Goal: Entertainment & Leisure: Consume media (video, audio)

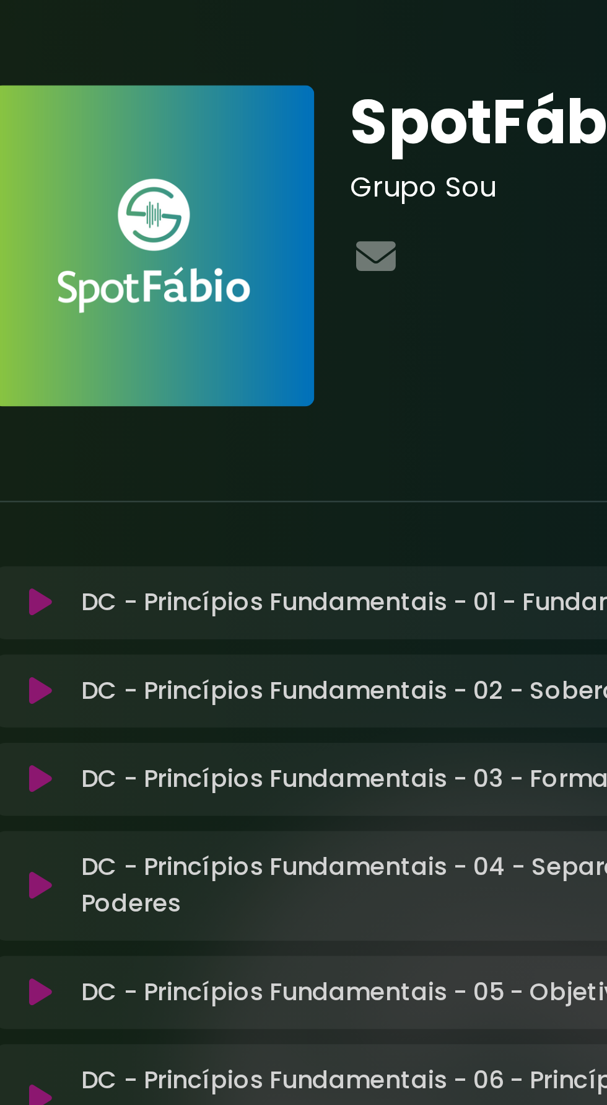
click at [112, 275] on icon at bounding box center [111, 281] width 9 height 12
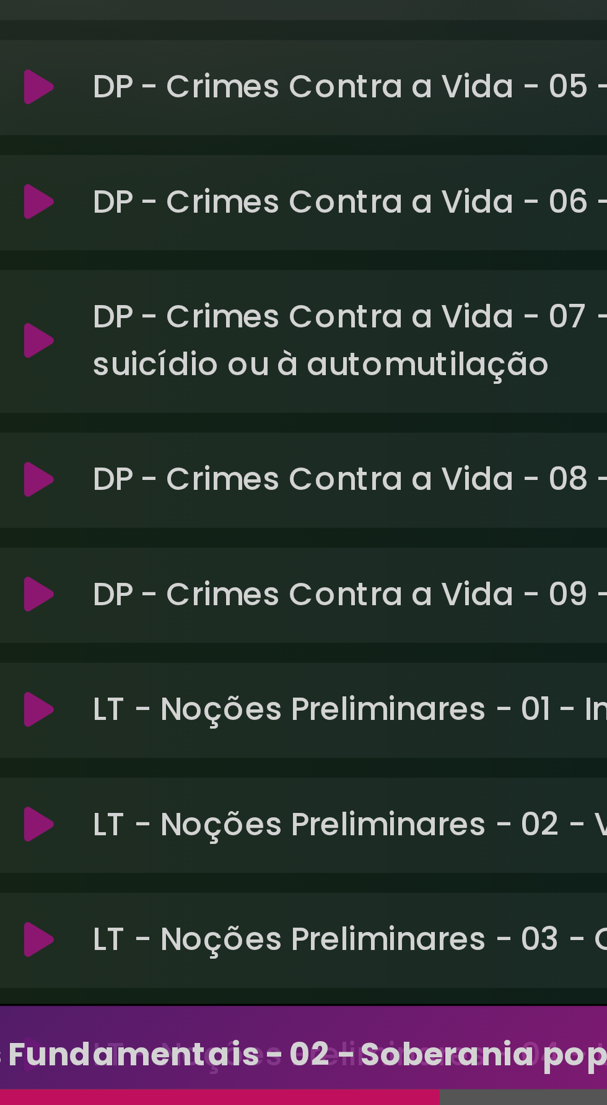
scroll to position [8623, 0]
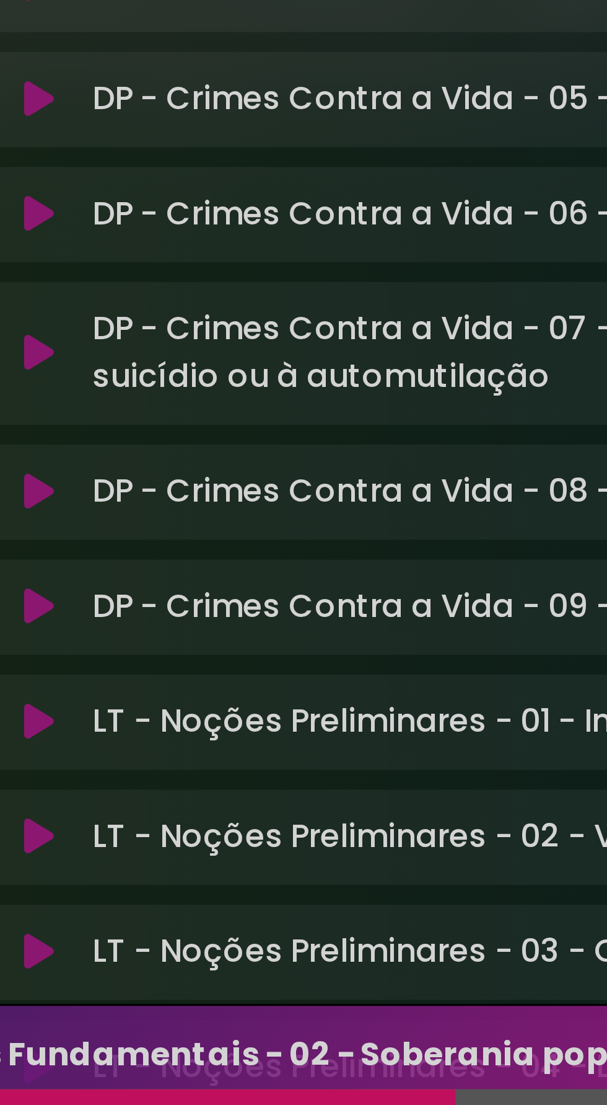
click at [113, 873] on icon at bounding box center [111, 879] width 9 height 12
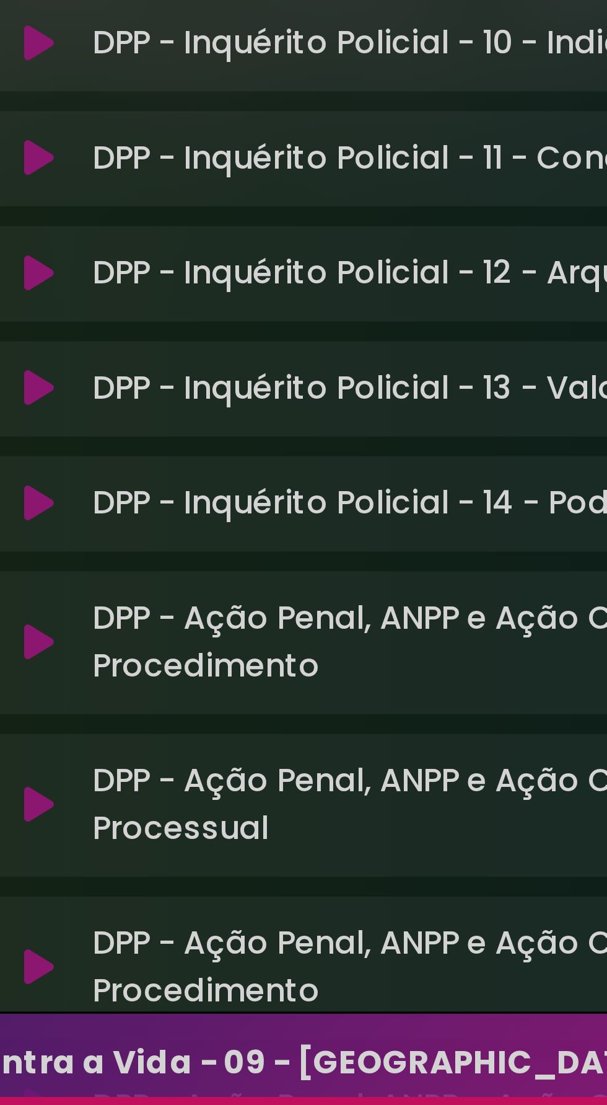
scroll to position [5338, 0]
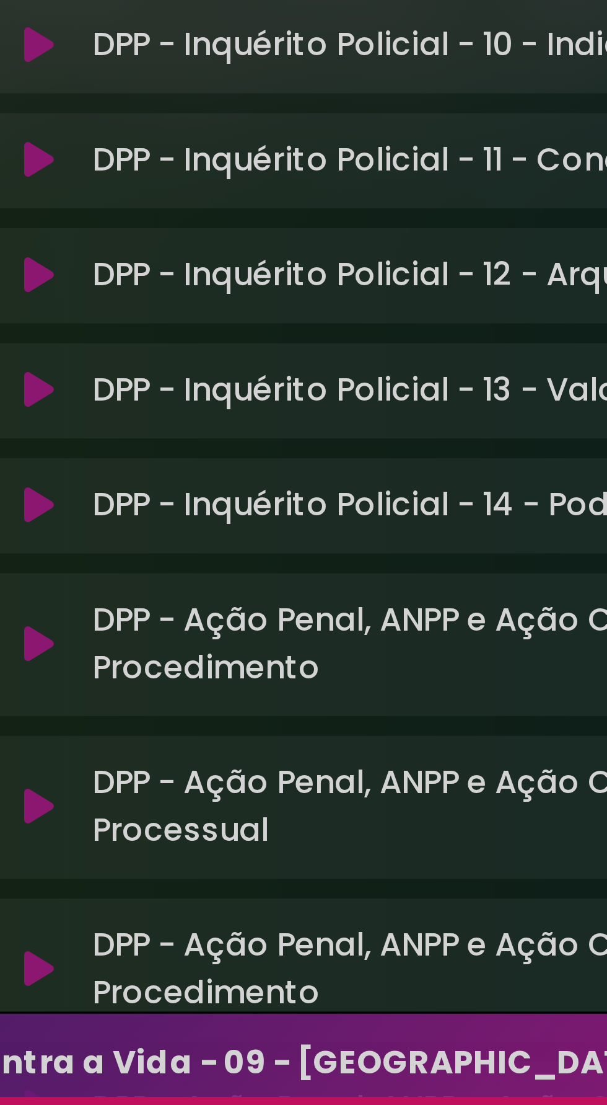
click at [185, 910] on font "DPP - Ação Penal, ANPP e Ação Civil ex delito - 01 - Processo e Procedimento" at bounding box center [282, 924] width 307 height 29
click at [179, 910] on font "DPP - Ação Penal, ANPP e Ação Civil ex delito - 01 - Processo e Procedimento" at bounding box center [282, 924] width 307 height 29
click at [193, 874] on font "DPP - Inquérito Policial - 14 - Poder de Investigação do Ministério Público" at bounding box center [310, 881] width 363 height 14
click at [210, 867] on div "DPP - Inquérito Policial - 14 - Poder de Investigação do Ministério Público Loa…" at bounding box center [304, 882] width 422 height 30
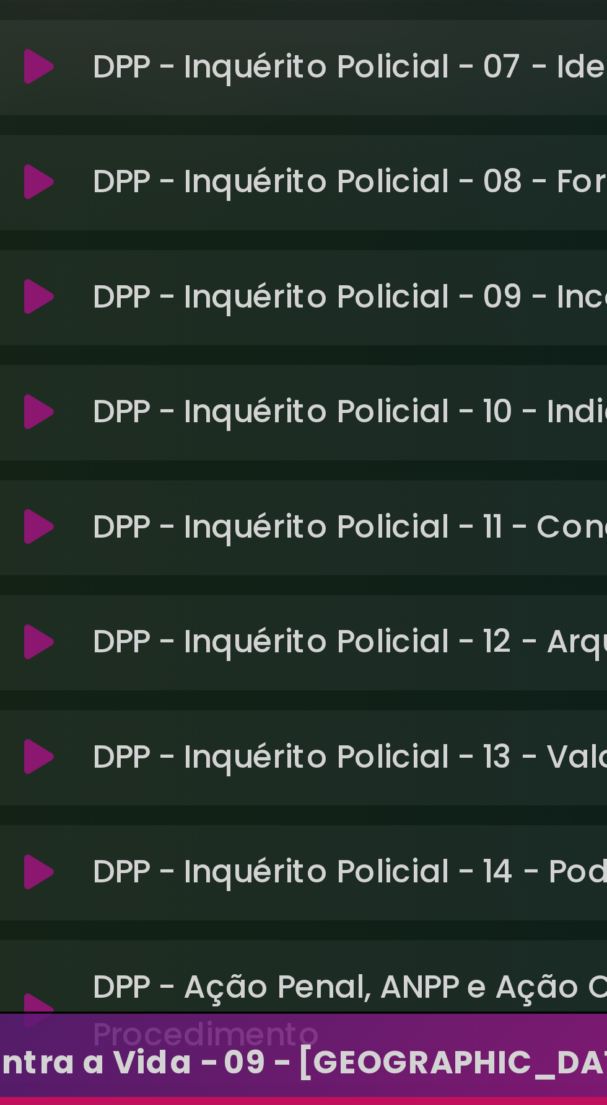
scroll to position [5224, 0]
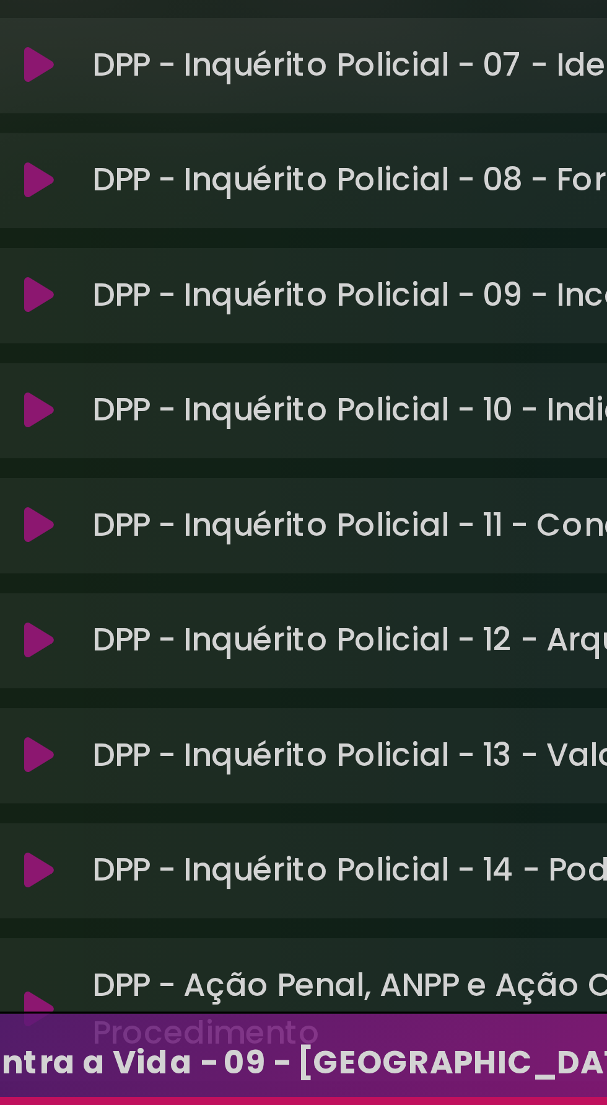
click at [110, 837] on div "DPP - Inquérito Policial - 10 - Indiciamento Loading Track... Name" at bounding box center [304, 852] width 422 height 30
click at [117, 846] on button at bounding box center [112, 852] width 24 height 12
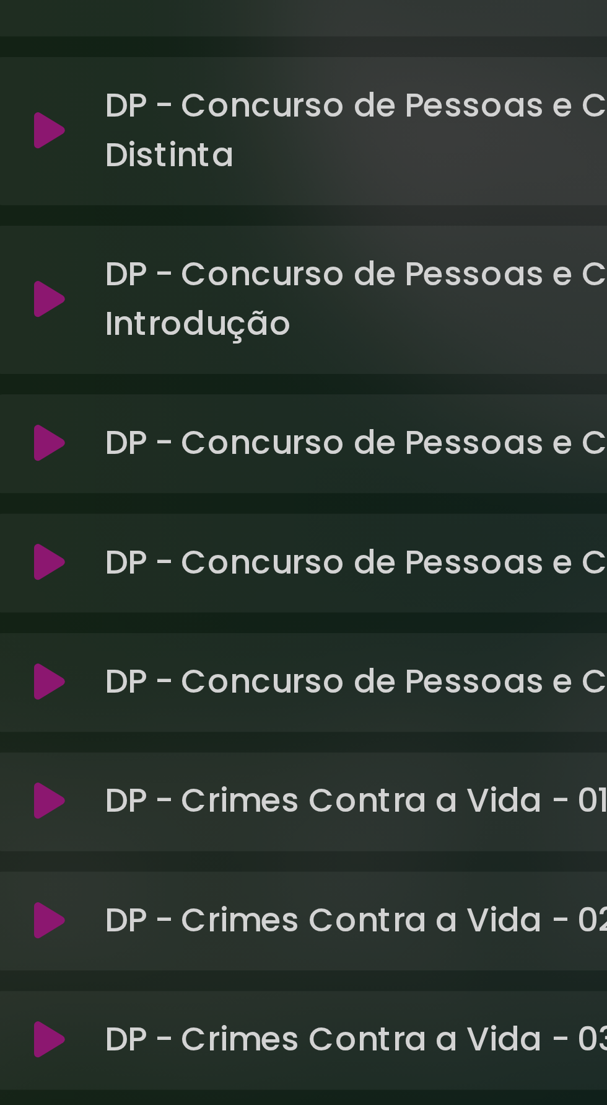
scroll to position [8555, 0]
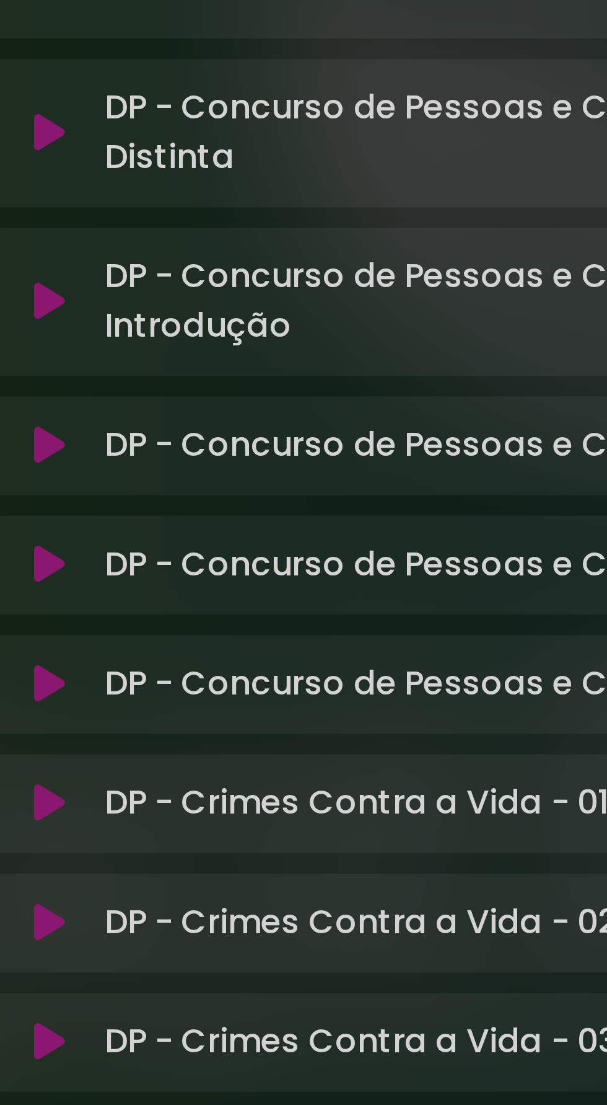
click at [119, 675] on button at bounding box center [112, 681] width 24 height 12
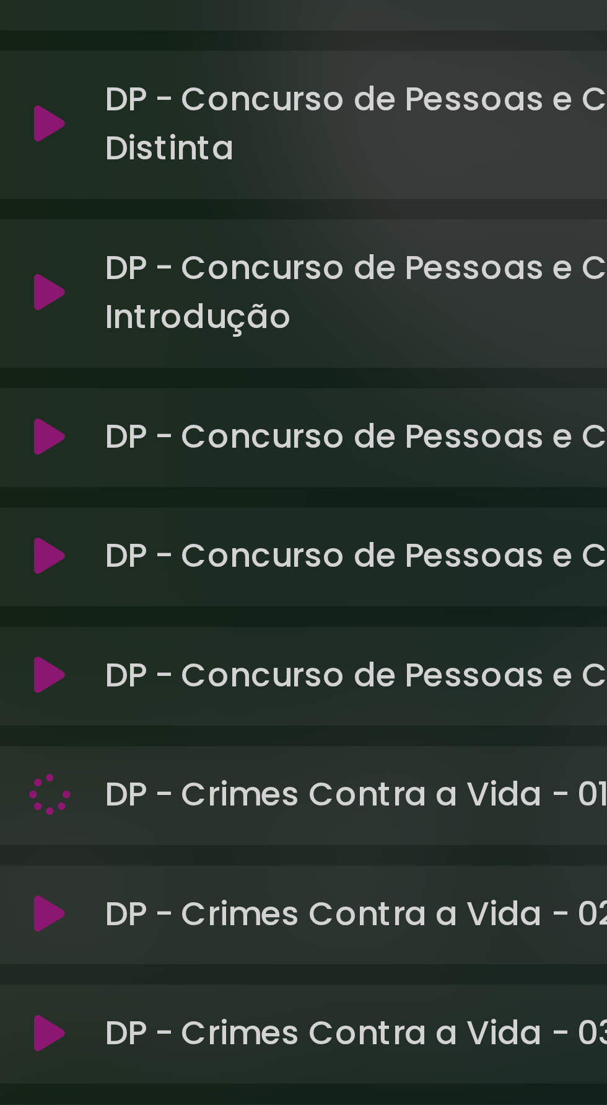
scroll to position [8553, 0]
